Goal: Task Accomplishment & Management: Use online tool/utility

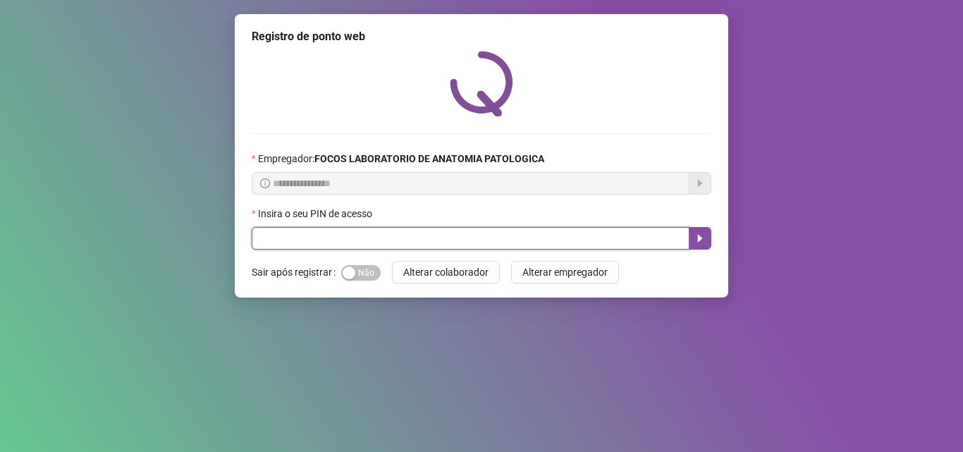
click at [425, 231] on input "text" at bounding box center [471, 238] width 438 height 23
type input "*****"
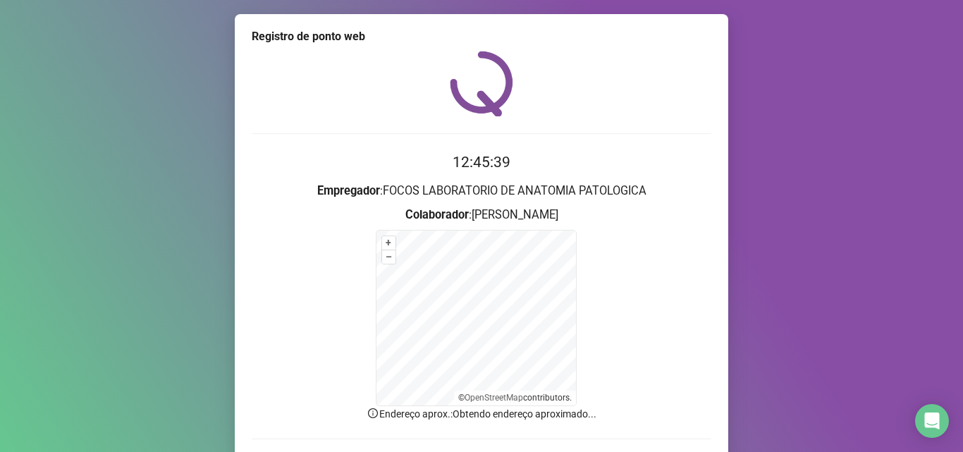
scroll to position [94, 0]
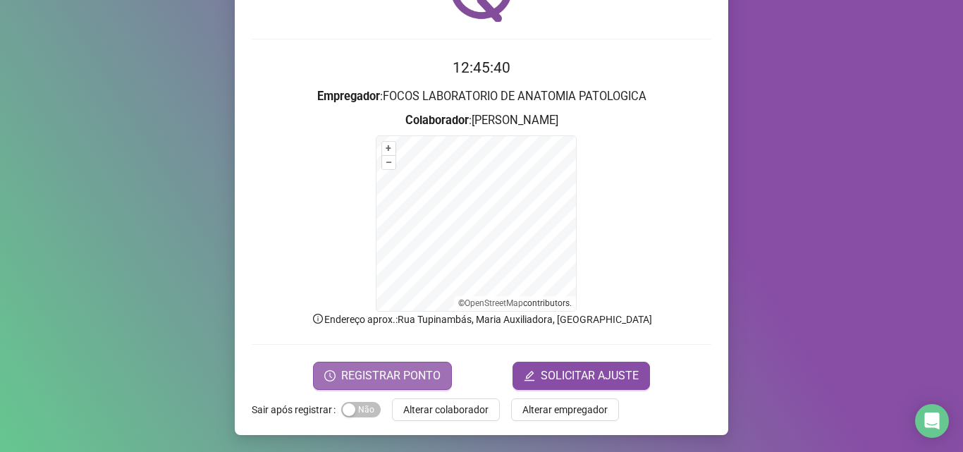
click at [403, 367] on span "REGISTRAR PONTO" at bounding box center [390, 375] width 99 height 17
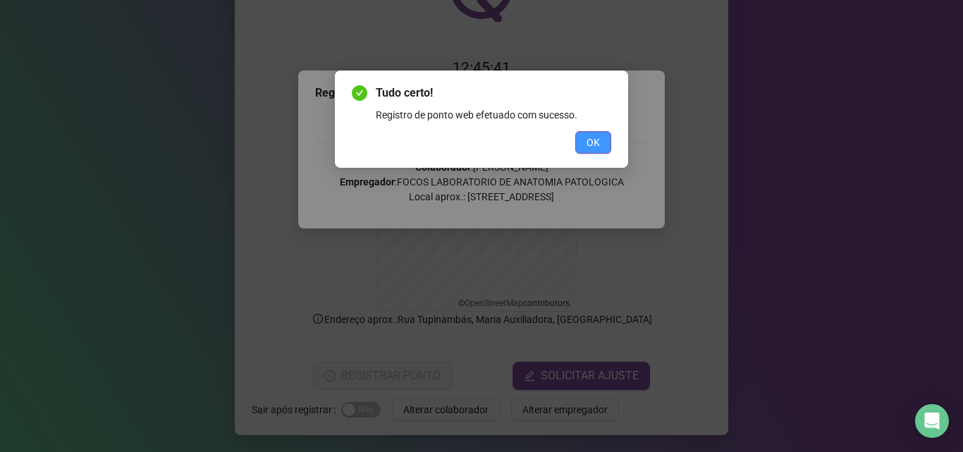
click at [605, 141] on button "OK" at bounding box center [593, 142] width 36 height 23
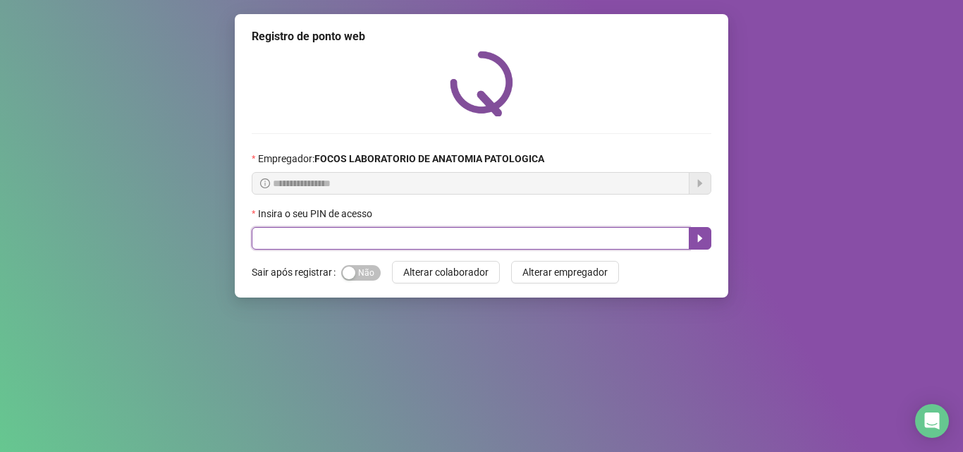
click at [425, 243] on input "text" at bounding box center [471, 238] width 438 height 23
click at [492, 249] on input "text" at bounding box center [471, 238] width 438 height 23
type input "*****"
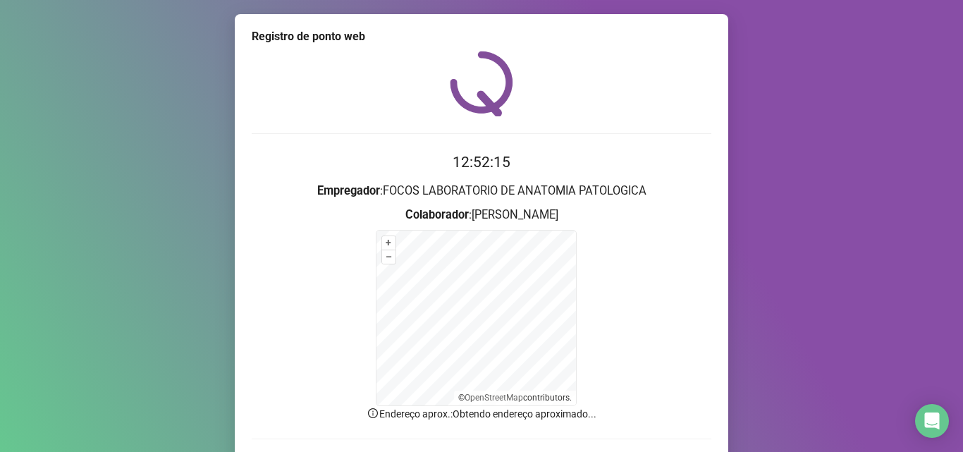
scroll to position [94, 0]
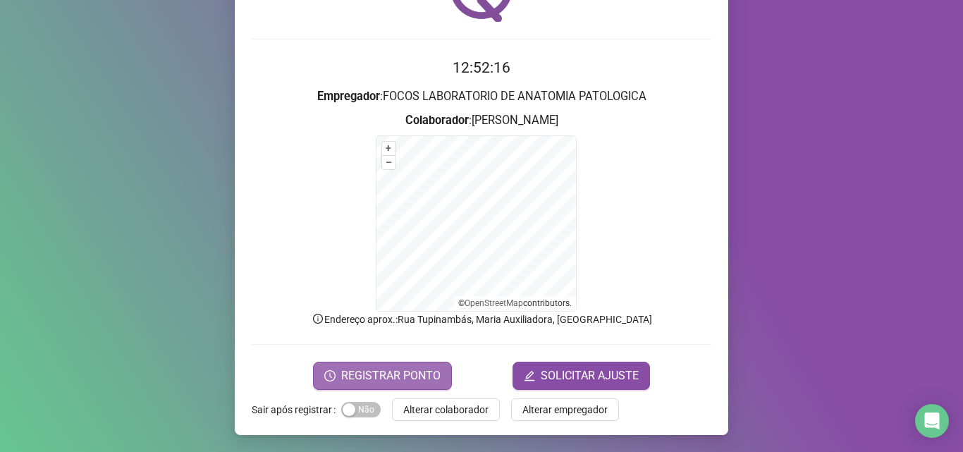
click at [374, 374] on span "REGISTRAR PONTO" at bounding box center [390, 375] width 99 height 17
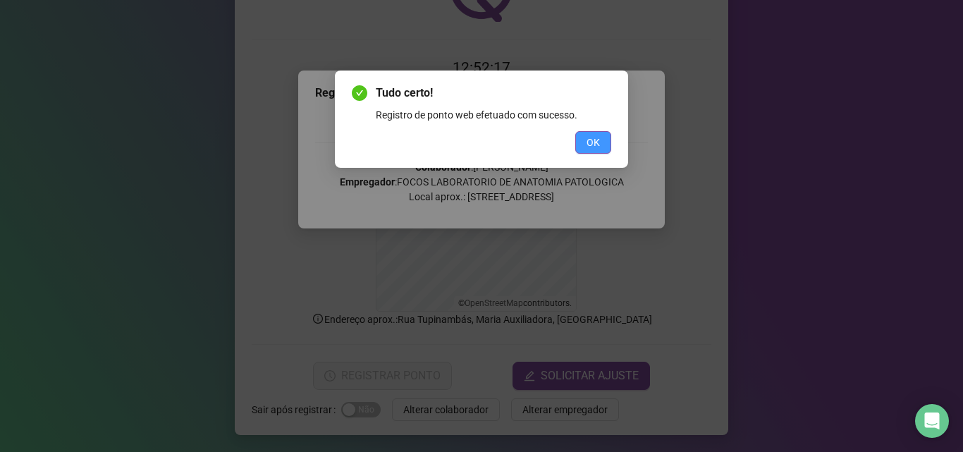
drag, startPoint x: 605, startPoint y: 131, endPoint x: 597, endPoint y: 135, distance: 9.2
click at [605, 132] on button "OK" at bounding box center [593, 142] width 36 height 23
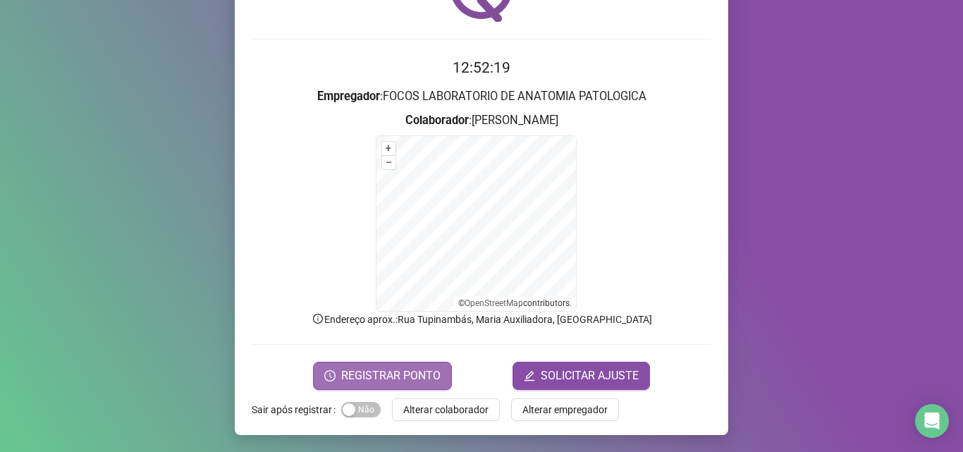
click at [361, 376] on span "REGISTRAR PONTO" at bounding box center [390, 375] width 99 height 17
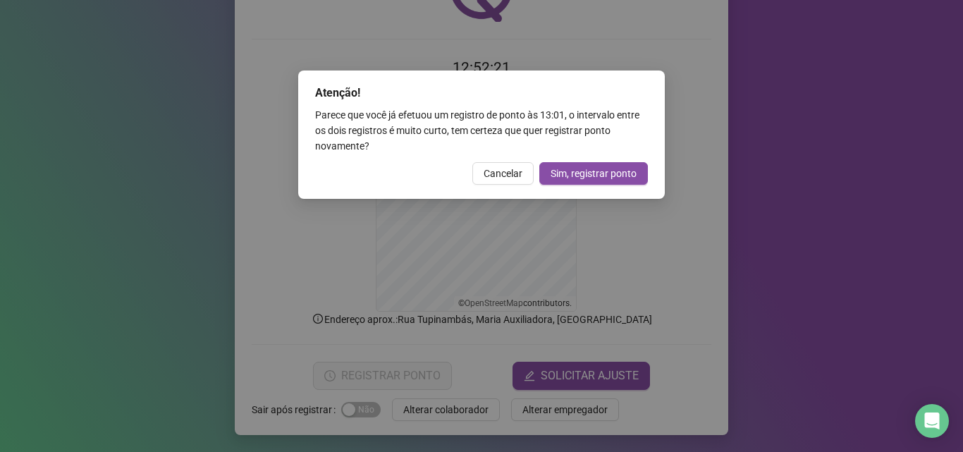
click at [858, 40] on div "Atenção! Parece que você já efetuou um registro de ponto às 13:01 , o intervalo…" at bounding box center [481, 226] width 963 height 452
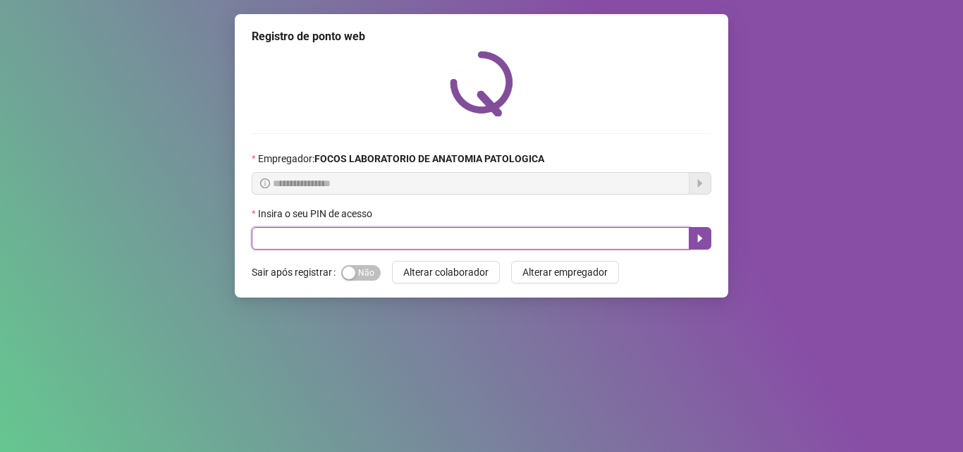
click at [469, 243] on input "text" at bounding box center [471, 238] width 438 height 23
type input "*****"
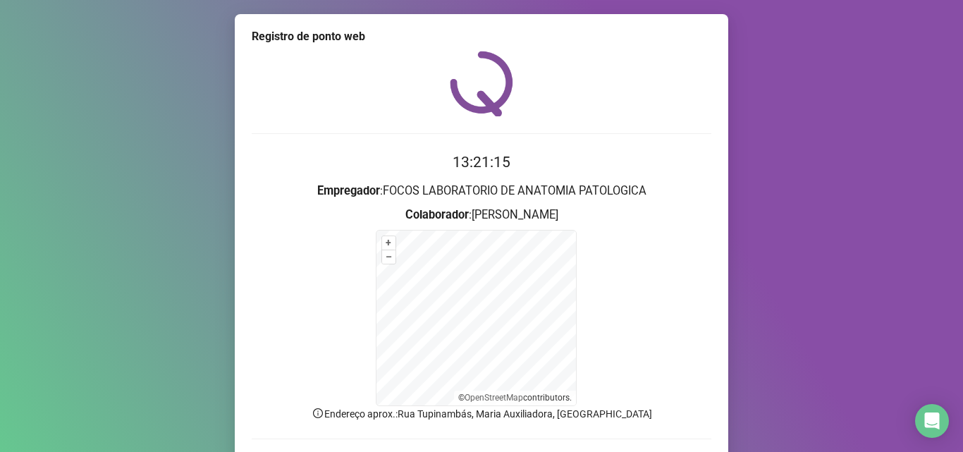
scroll to position [94, 0]
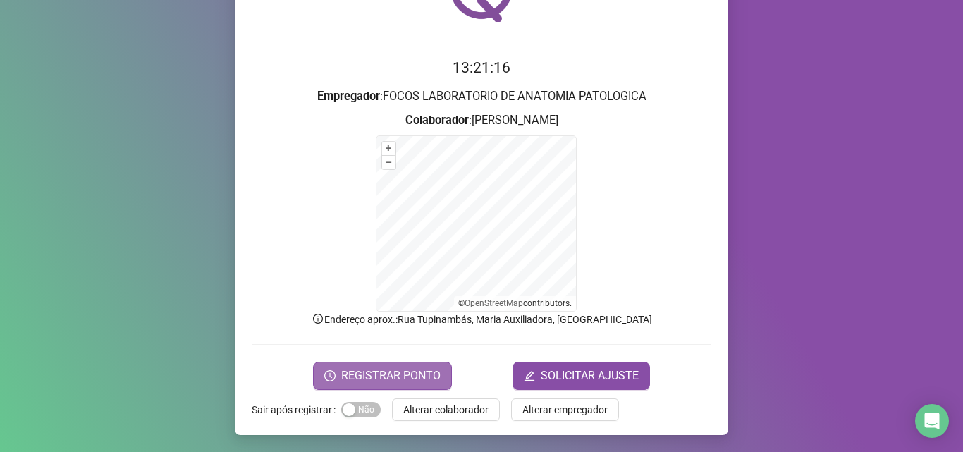
click at [384, 370] on span "REGISTRAR PONTO" at bounding box center [390, 375] width 99 height 17
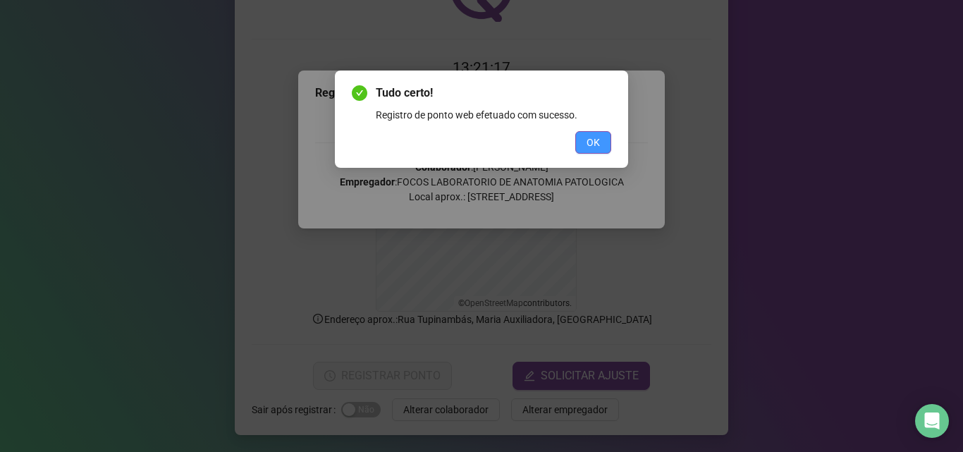
click at [603, 145] on button "OK" at bounding box center [593, 142] width 36 height 23
